Goal: Information Seeking & Learning: Check status

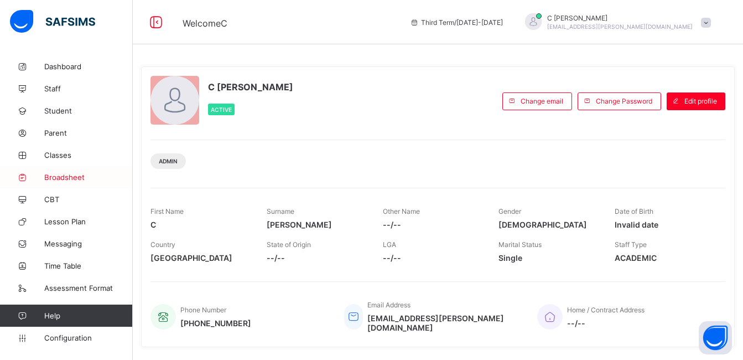
click at [69, 176] on span "Broadsheet" at bounding box center [88, 177] width 89 height 9
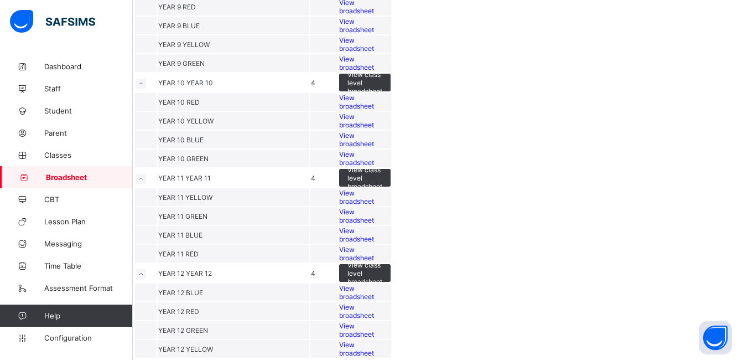
scroll to position [473, 0]
click at [374, 110] on span "View broadsheet" at bounding box center [356, 102] width 35 height 17
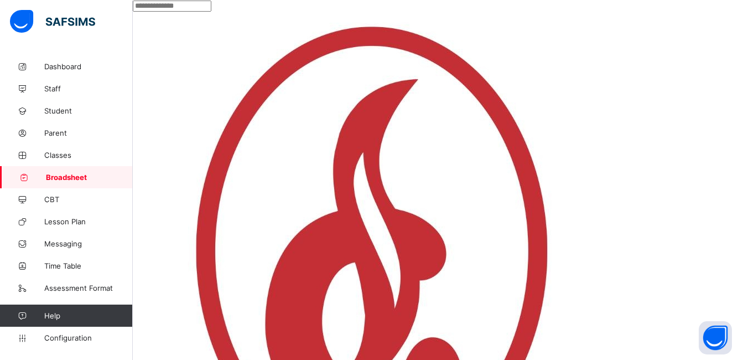
scroll to position [239, 0]
